Goal: Check status: Check status

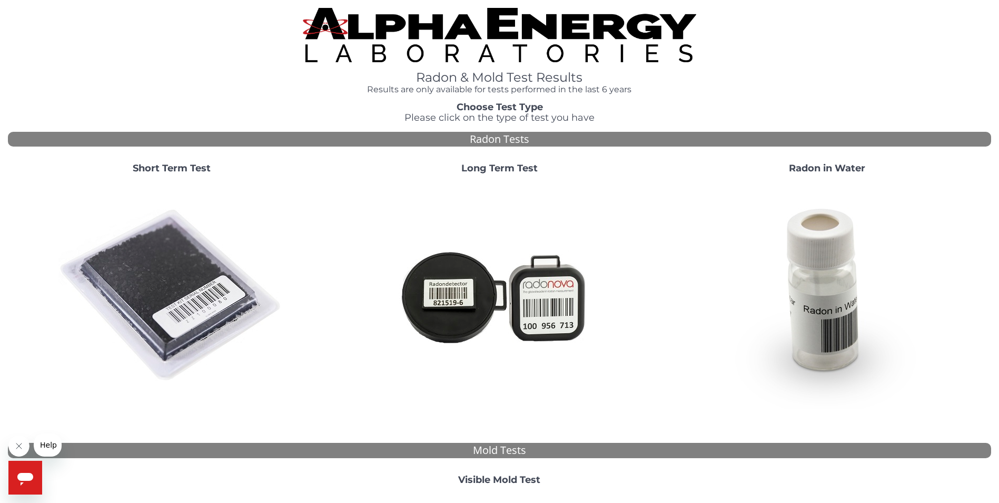
click at [186, 162] on div "Short Term Test" at bounding box center [172, 282] width 328 height 254
click at [176, 171] on strong "Short Term Test" at bounding box center [172, 168] width 78 height 12
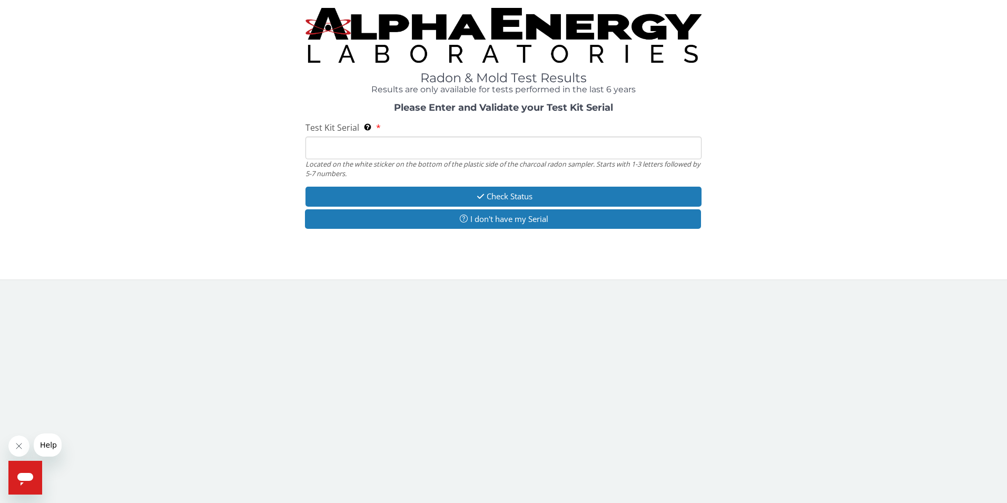
click at [388, 149] on input "Test Kit Serial Located on the white sticker on the bottom of the plastic side …" at bounding box center [504, 147] width 397 height 23
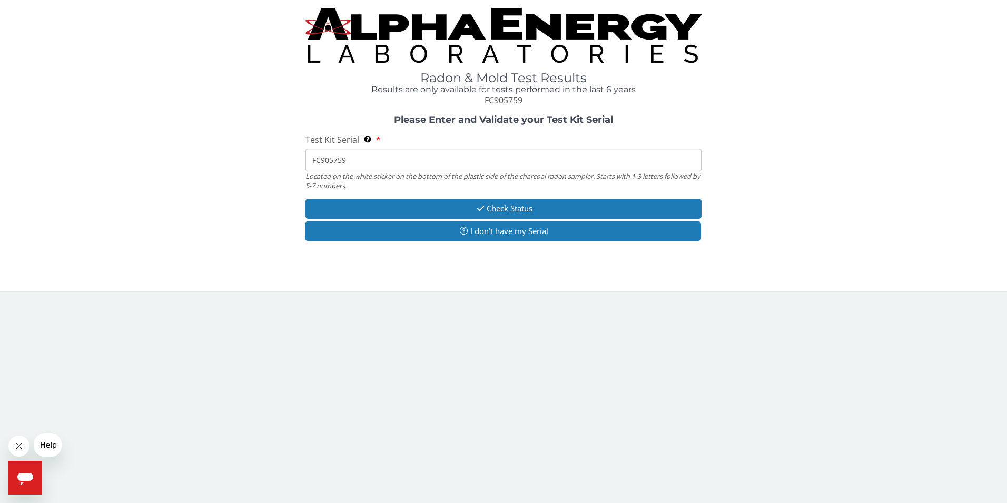
type input "FC905759"
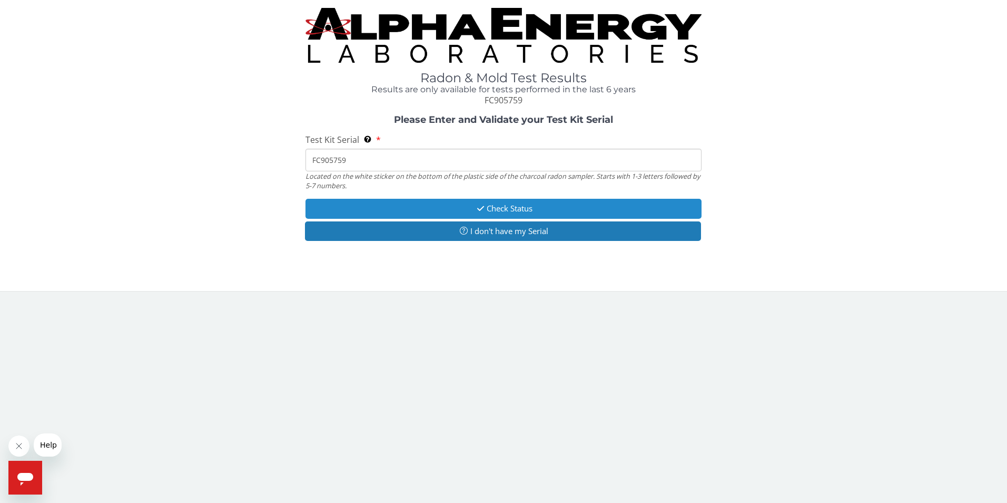
click at [478, 205] on icon "button" at bounding box center [481, 208] width 12 height 8
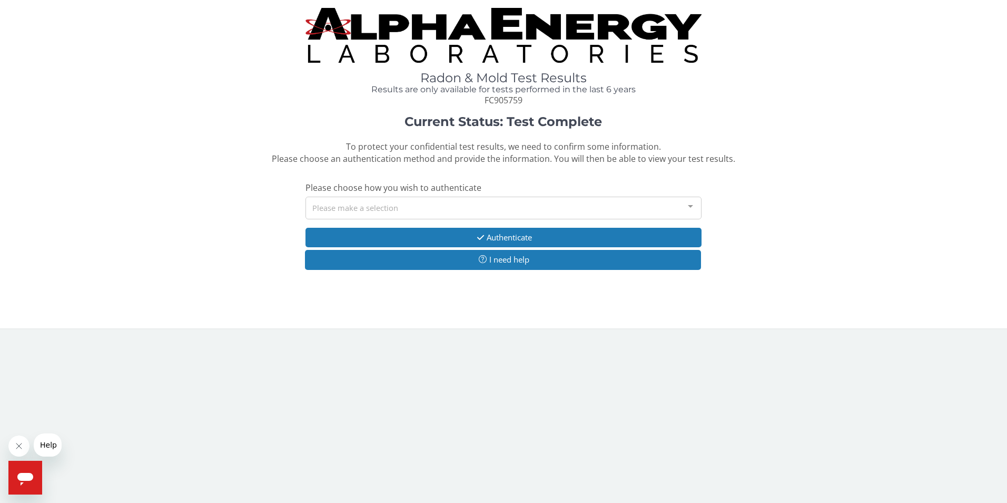
click at [478, 205] on div "Please make a selection" at bounding box center [504, 207] width 397 height 23
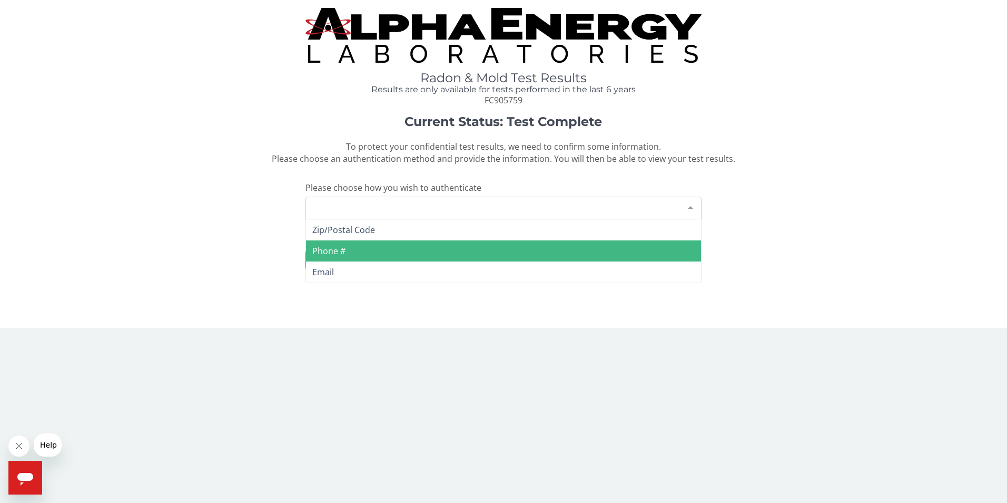
click at [425, 254] on span "Phone #" at bounding box center [504, 250] width 396 height 21
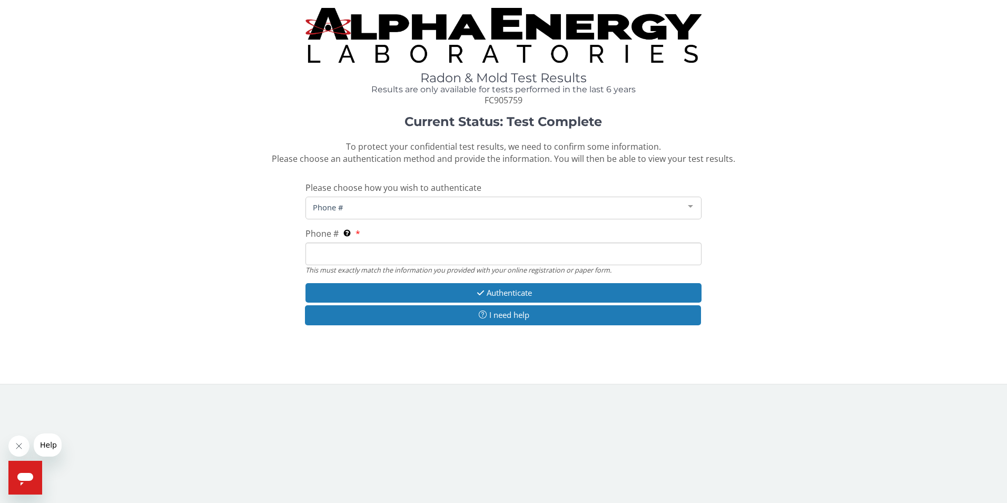
click at [425, 254] on input "Phone # This must exactly match the information you provided with your online r…" at bounding box center [504, 253] width 397 height 23
type input "[PHONE_NUMBER]"
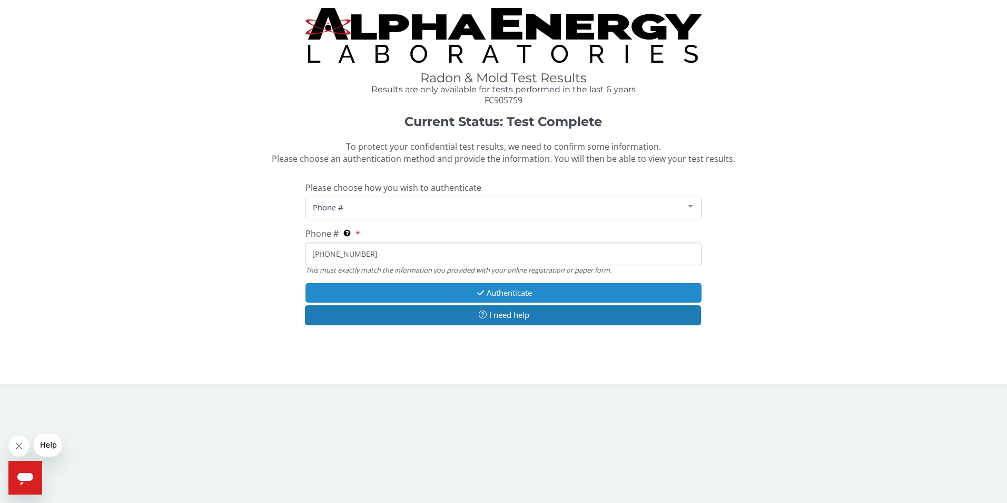
click at [488, 295] on button "Authenticate" at bounding box center [504, 292] width 397 height 19
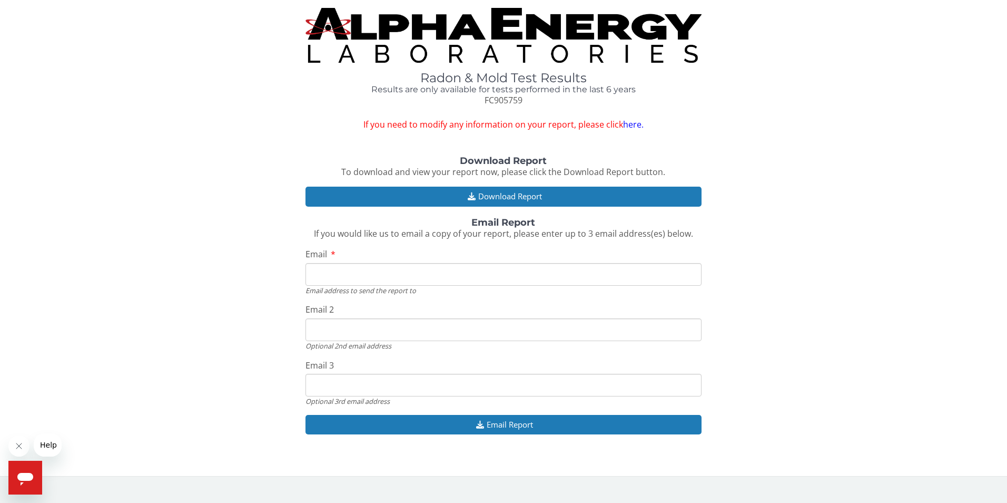
click at [439, 273] on input "Email" at bounding box center [504, 274] width 397 height 23
type input "[EMAIL_ADDRESS][DOMAIN_NAME]"
drag, startPoint x: 417, startPoint y: 327, endPoint x: 271, endPoint y: 329, distance: 145.4
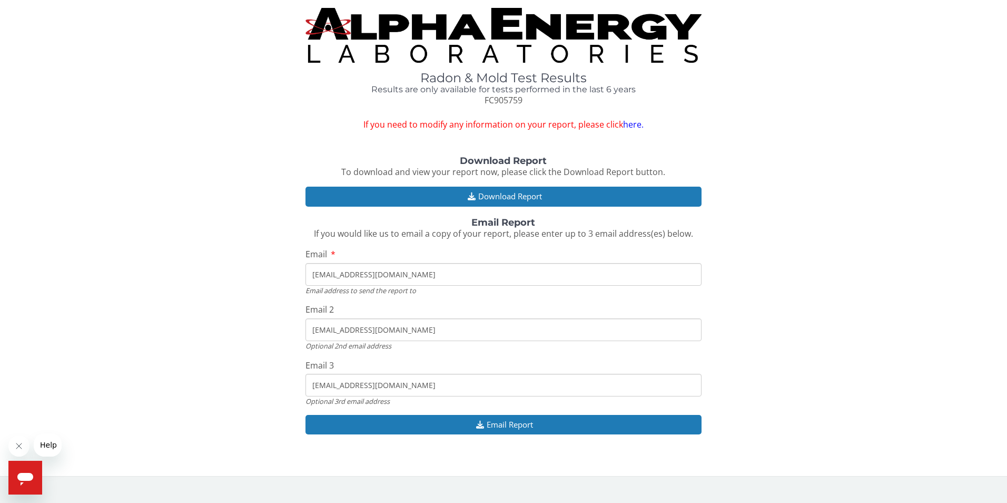
click at [271, 329] on div "Download Report To download and view your report now, please click the Download…" at bounding box center [503, 300] width 991 height 289
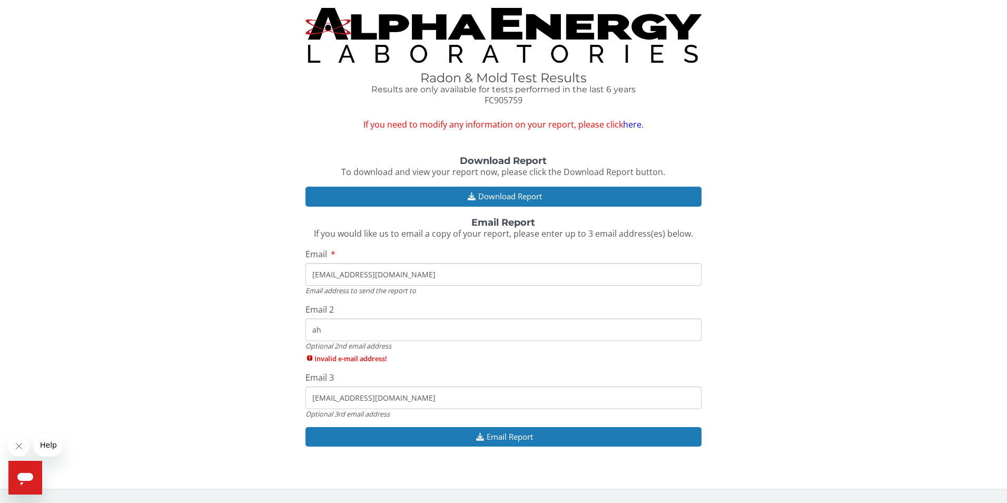
type input "[EMAIL_ADDRESS][DOMAIN_NAME]"
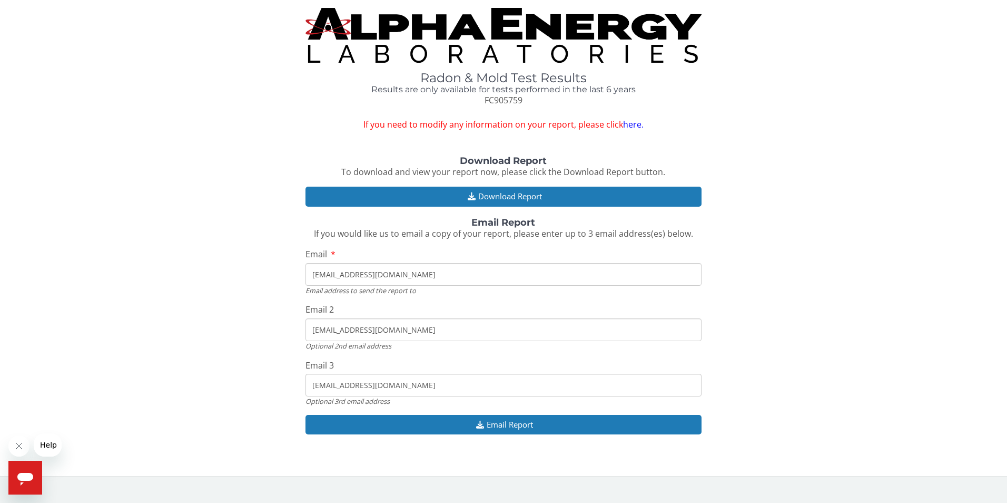
drag, startPoint x: 424, startPoint y: 386, endPoint x: 231, endPoint y: 384, distance: 192.8
click at [231, 384] on div "Download Report To download and view your report now, please click the Download…" at bounding box center [503, 300] width 991 height 289
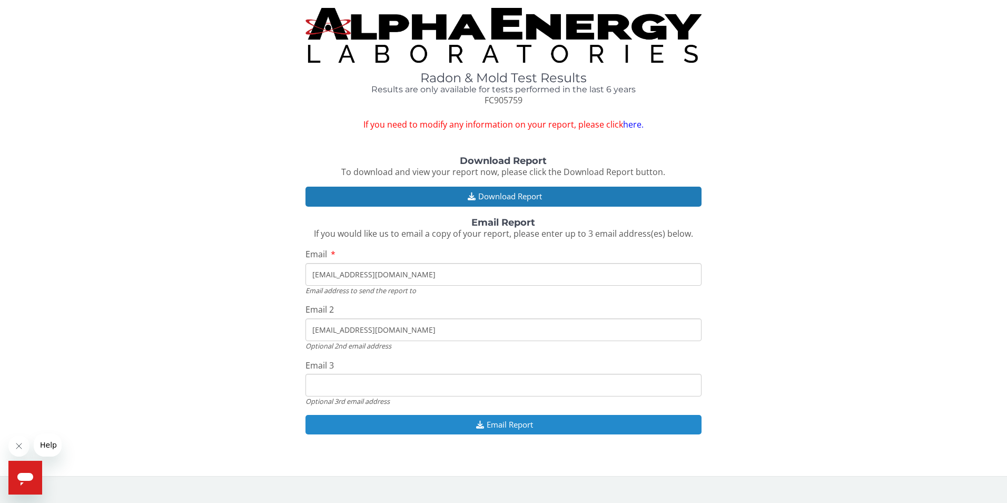
click at [491, 425] on button "Email Report" at bounding box center [504, 424] width 397 height 19
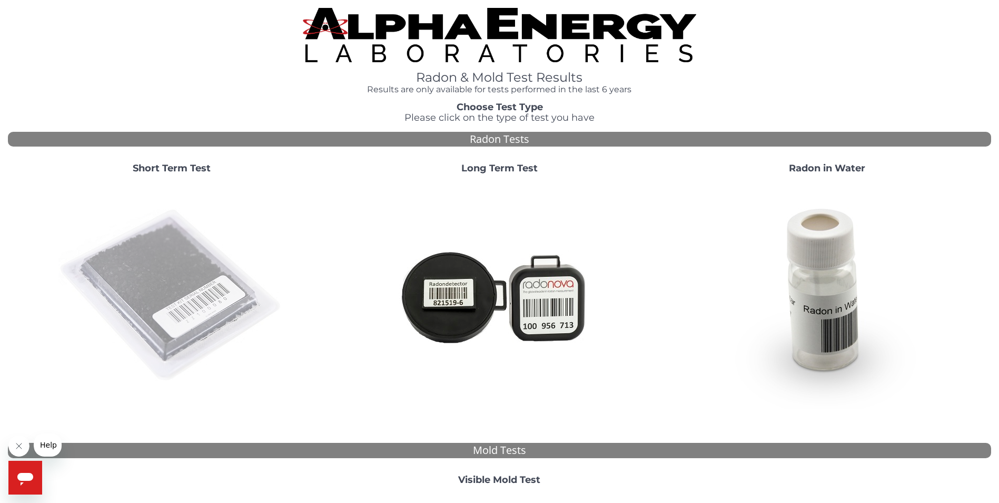
click at [195, 319] on img at bounding box center [171, 295] width 227 height 227
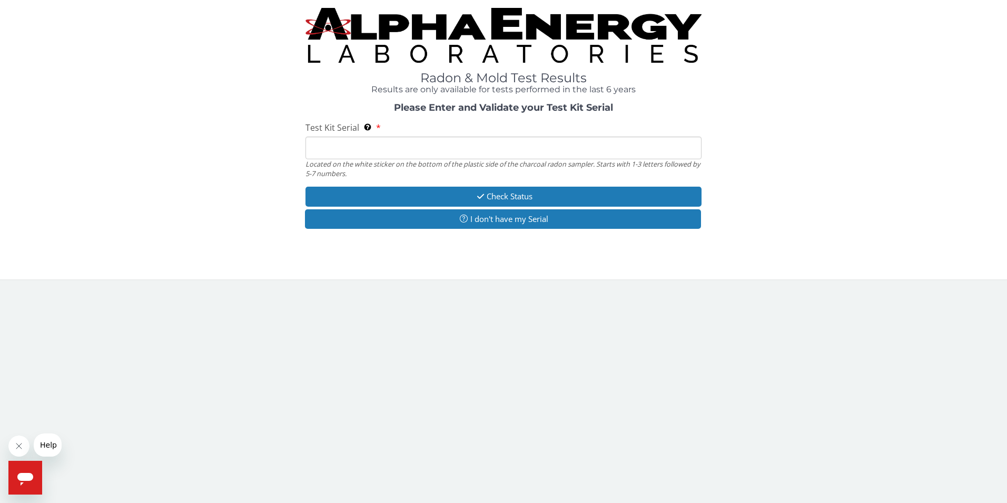
click at [402, 143] on input "Test Kit Serial Located on the white sticker on the bottom of the plastic side …" at bounding box center [504, 147] width 397 height 23
